Goal: Browse casually: Explore the website without a specific task or goal

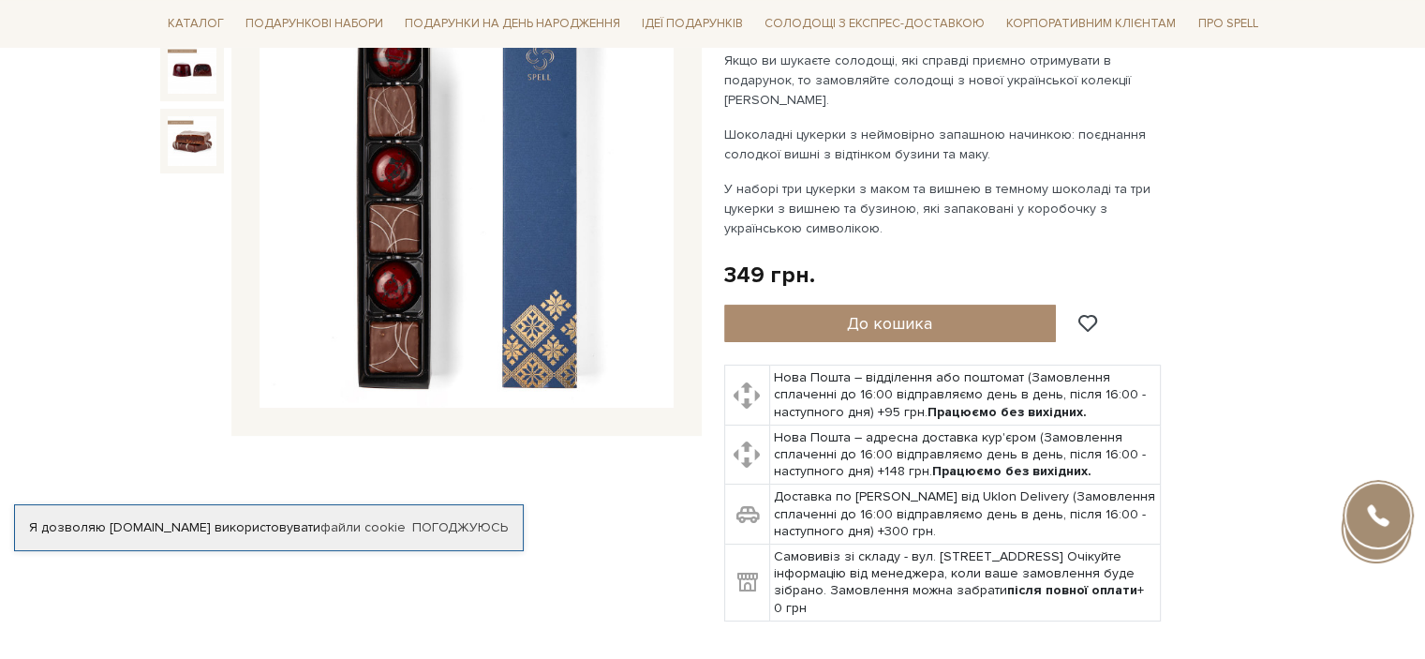
scroll to position [94, 0]
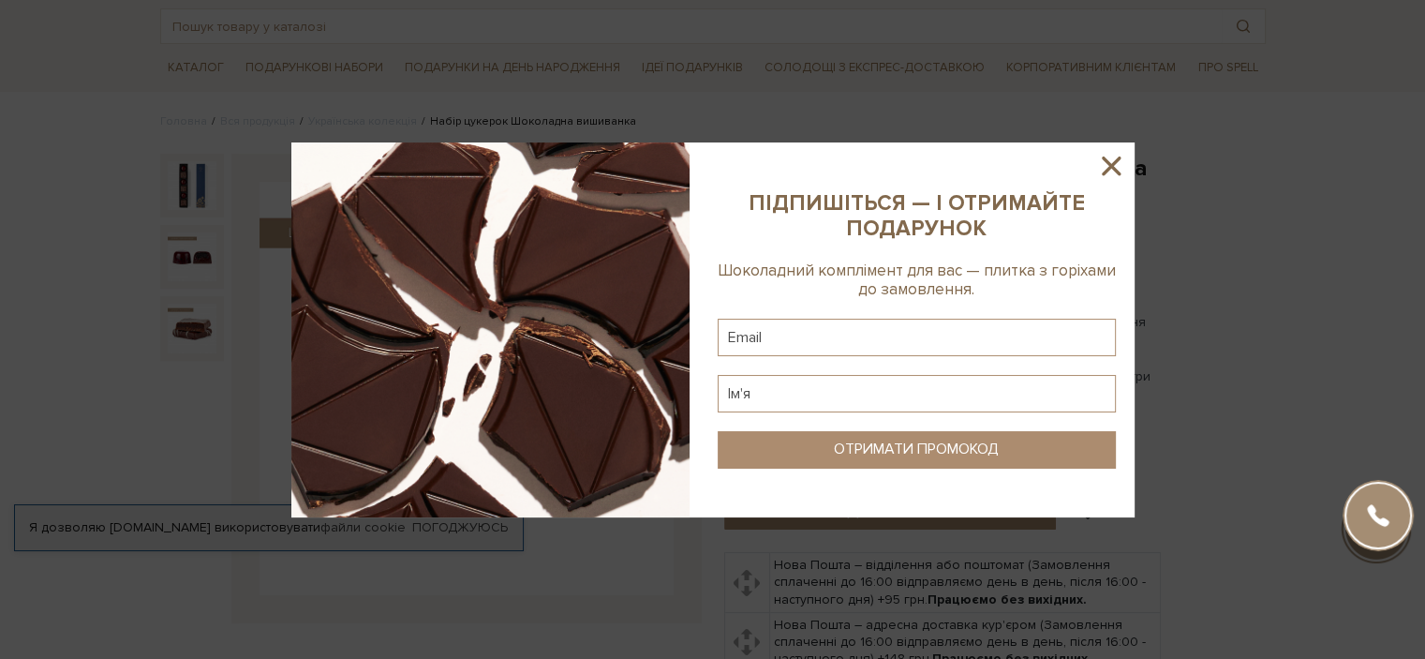
click at [1111, 170] on icon at bounding box center [1112, 166] width 32 height 32
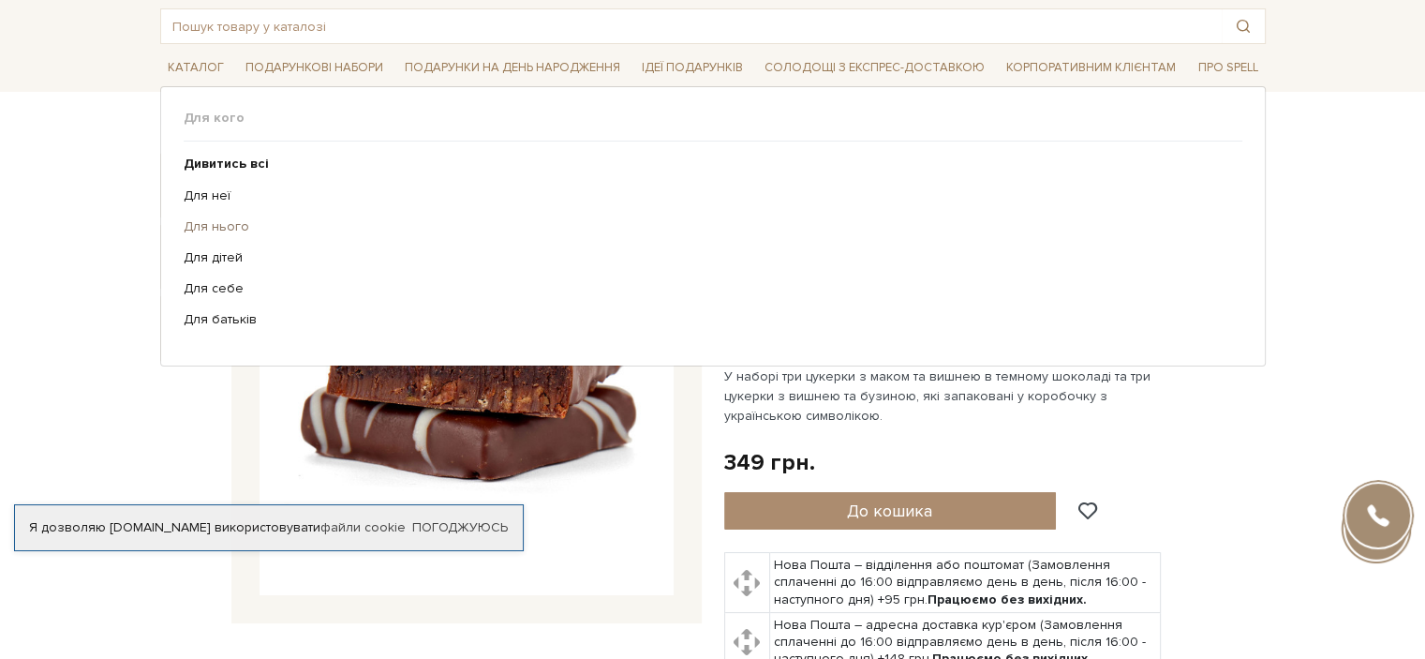
click at [231, 225] on link "Для нього" at bounding box center [706, 226] width 1045 height 17
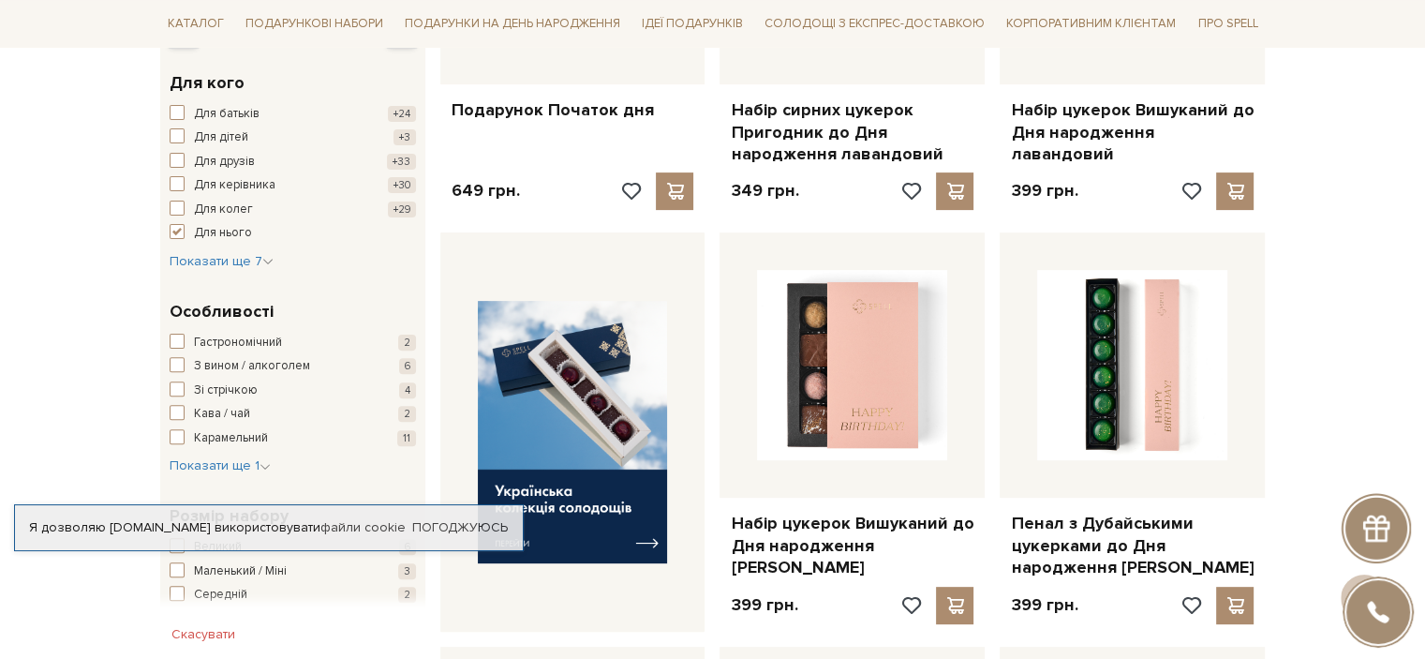
scroll to position [656, 0]
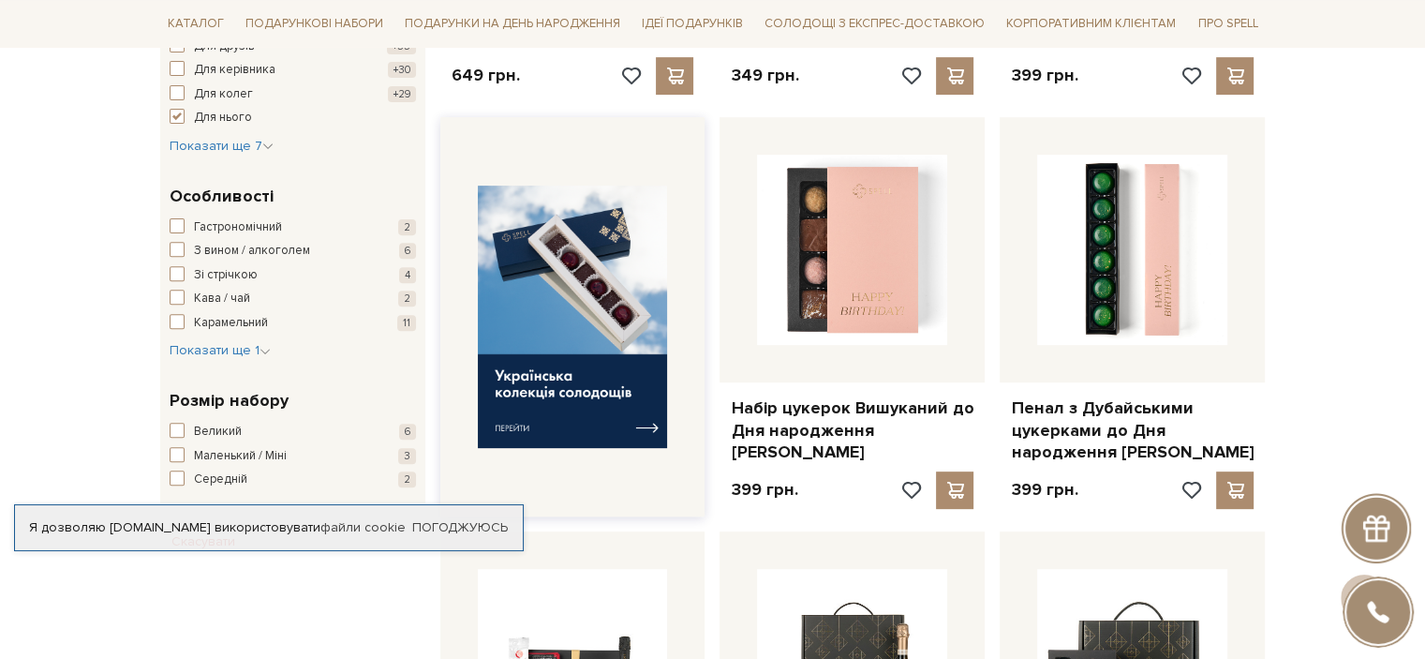
click at [611, 423] on img at bounding box center [573, 317] width 190 height 263
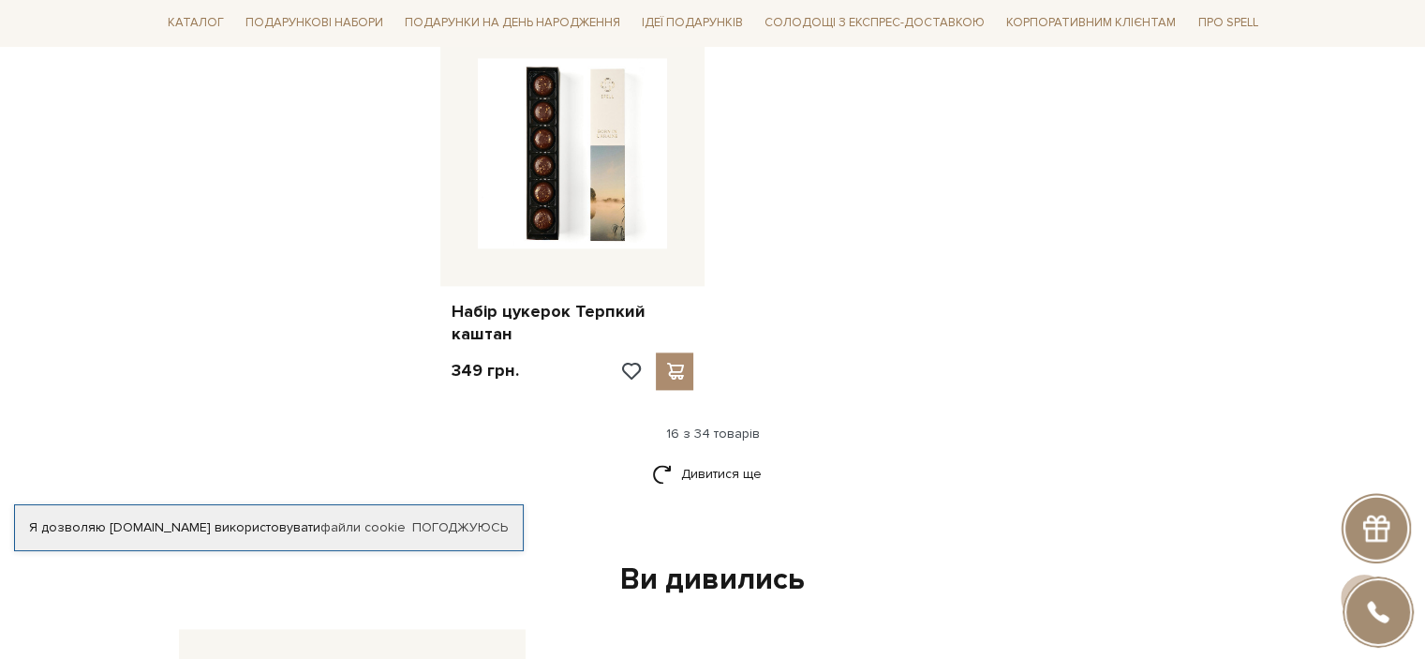
scroll to position [2530, 0]
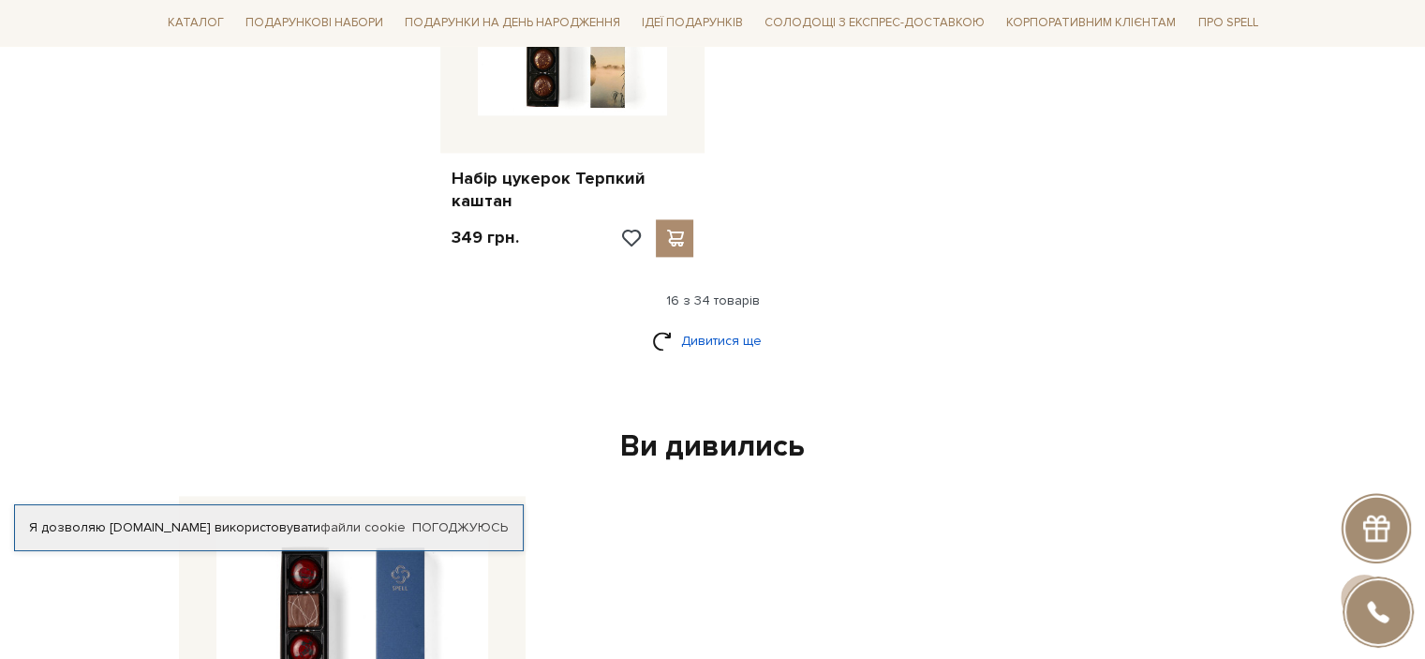
click at [707, 324] on link "Дивитися ще" at bounding box center [713, 340] width 122 height 33
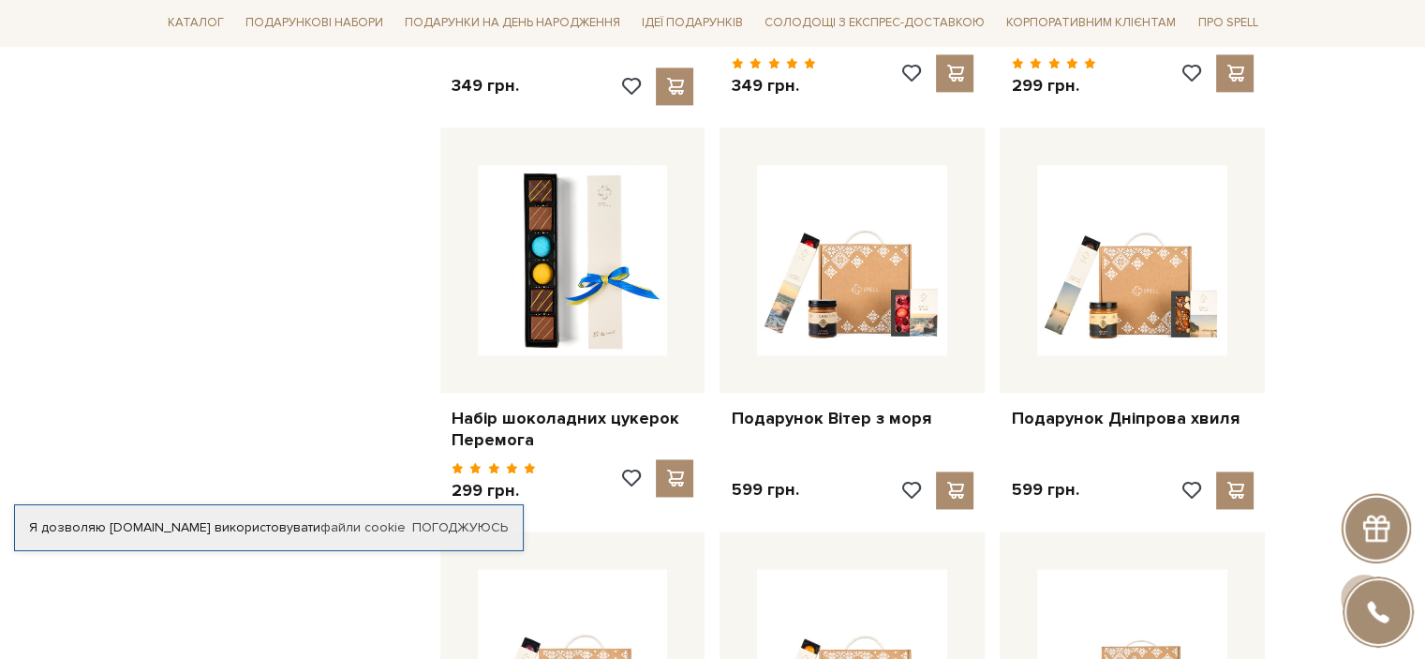
scroll to position [2718, 0]
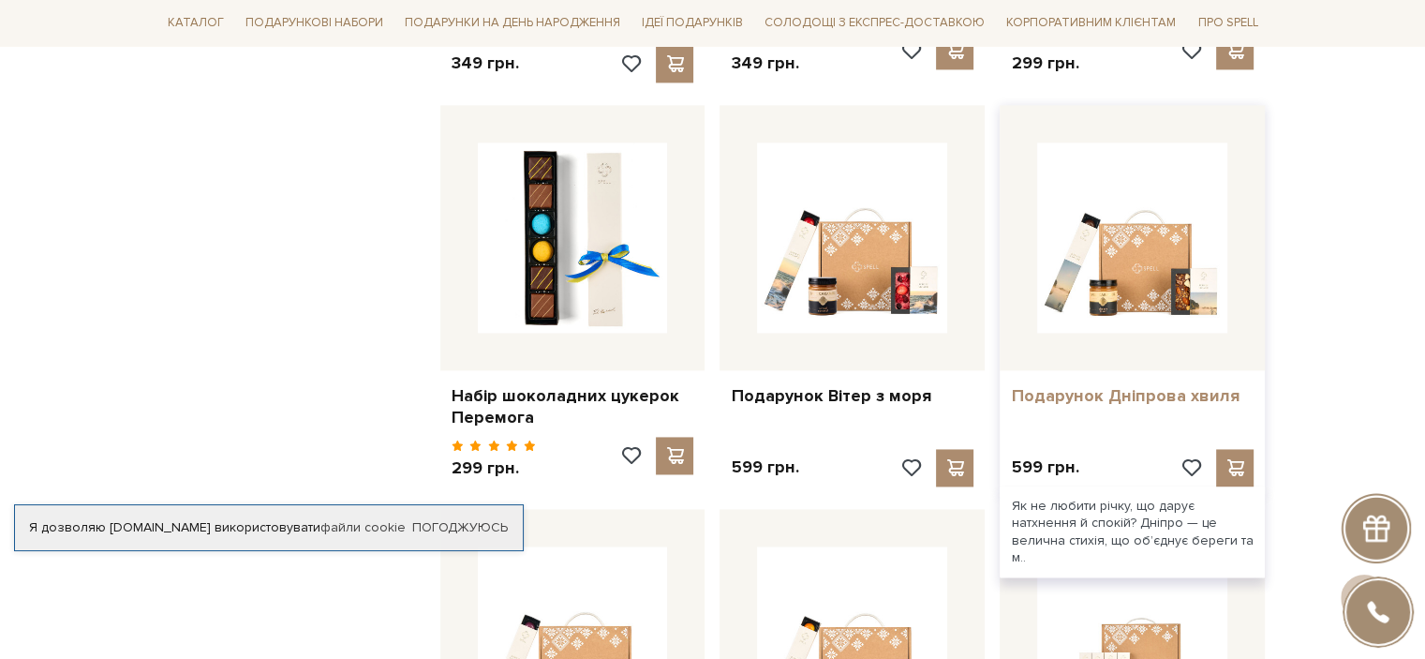
click at [1141, 385] on link "Подарунок Дніпрова хвиля" at bounding box center [1132, 396] width 243 height 22
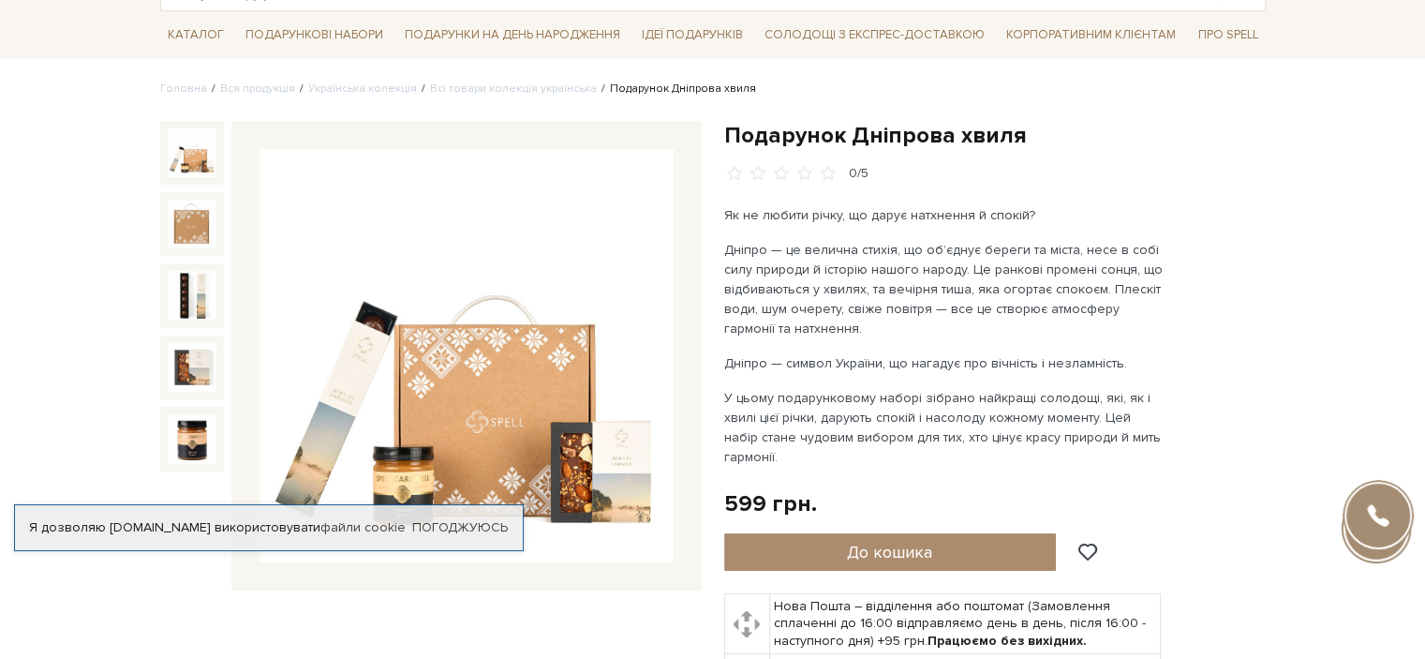
scroll to position [94, 0]
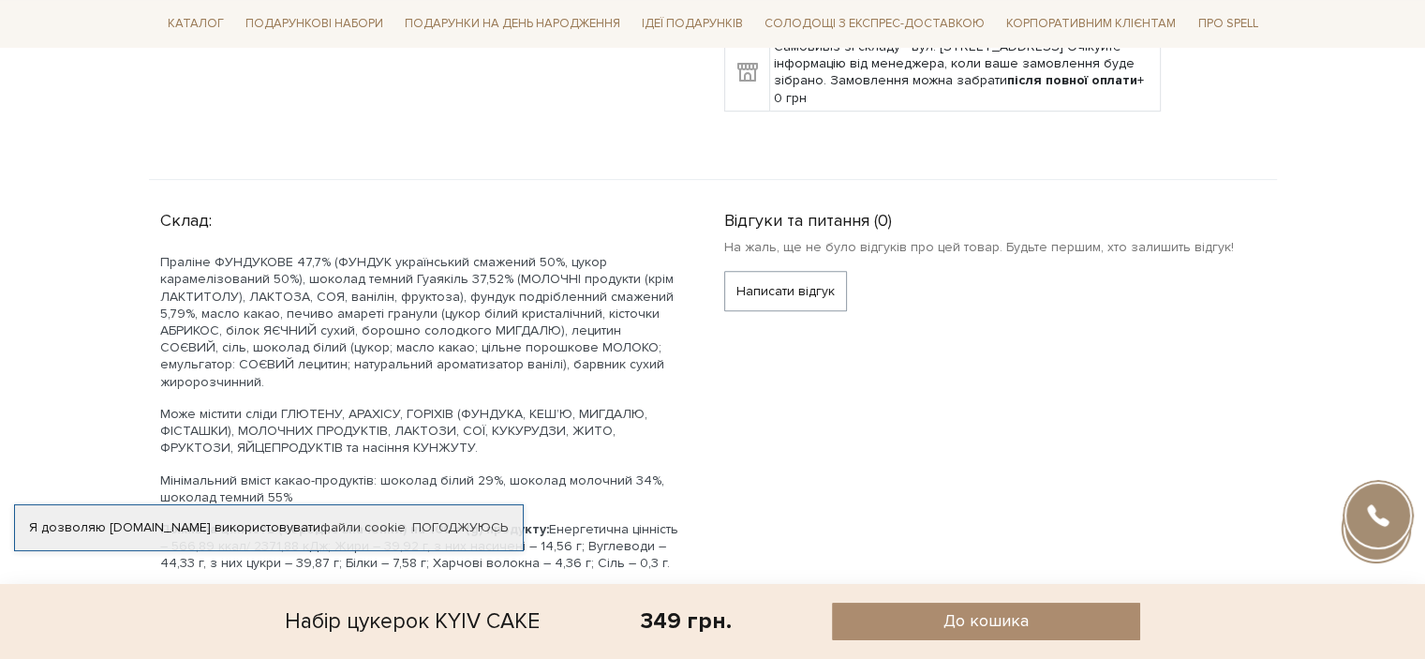
scroll to position [750, 0]
